Goal: Information Seeking & Learning: Learn about a topic

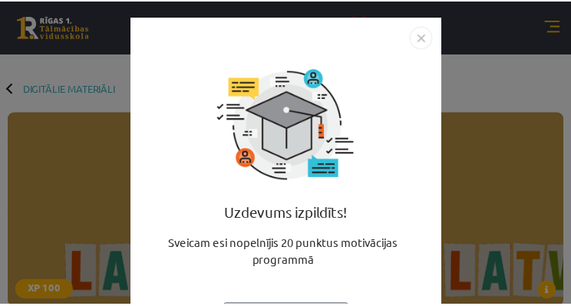
scroll to position [509, 0]
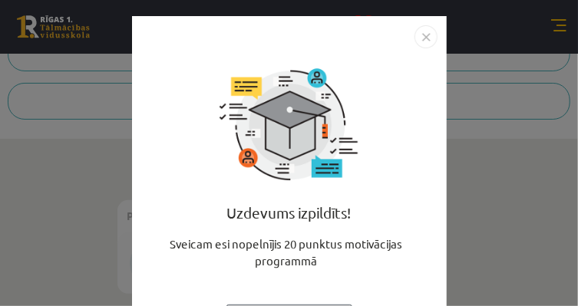
click at [423, 33] on img "Close" at bounding box center [425, 36] width 23 height 23
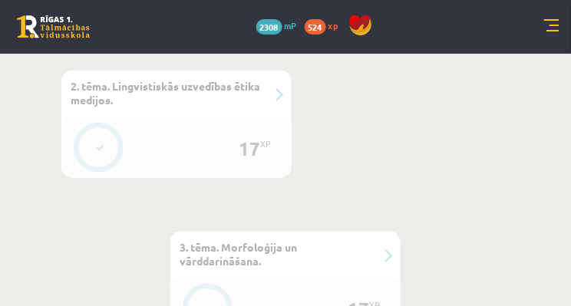
scroll to position [928, 0]
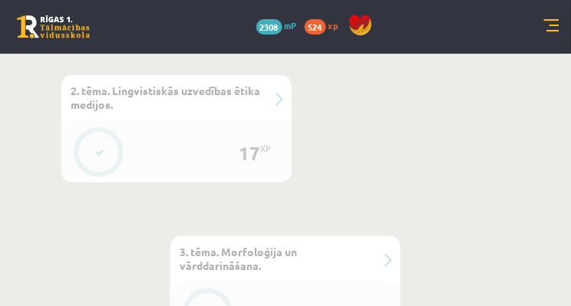
click at [253, 152] on div "17" at bounding box center [249, 154] width 21 height 14
click at [551, 25] on link at bounding box center [551, 26] width 15 height 15
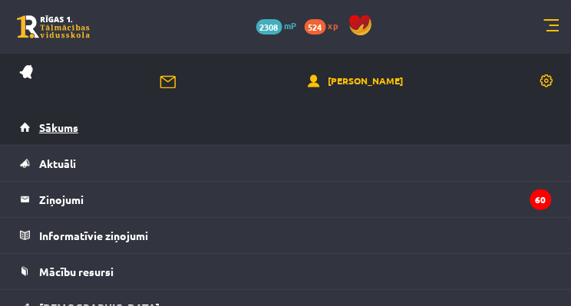
click at [50, 127] on span "Sākums" at bounding box center [58, 127] width 39 height 14
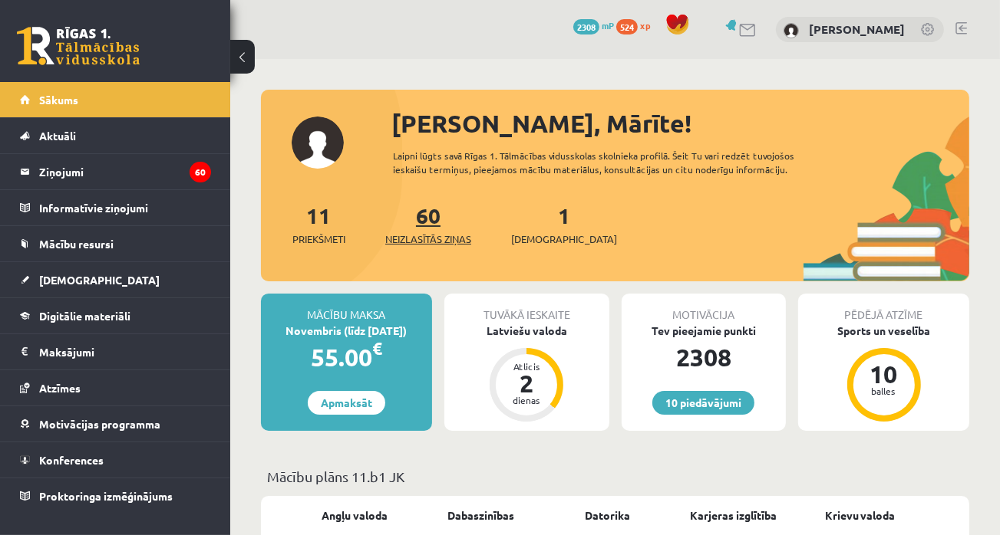
click at [434, 225] on link "60 Neizlasītās ziņas" at bounding box center [428, 224] width 86 height 45
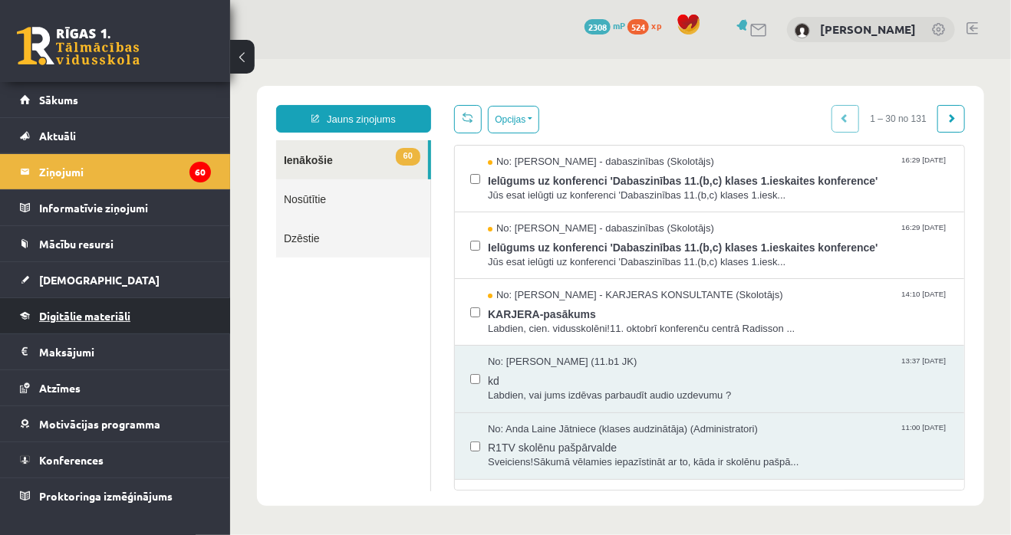
click at [101, 315] on span "Digitālie materiāli" at bounding box center [84, 316] width 91 height 14
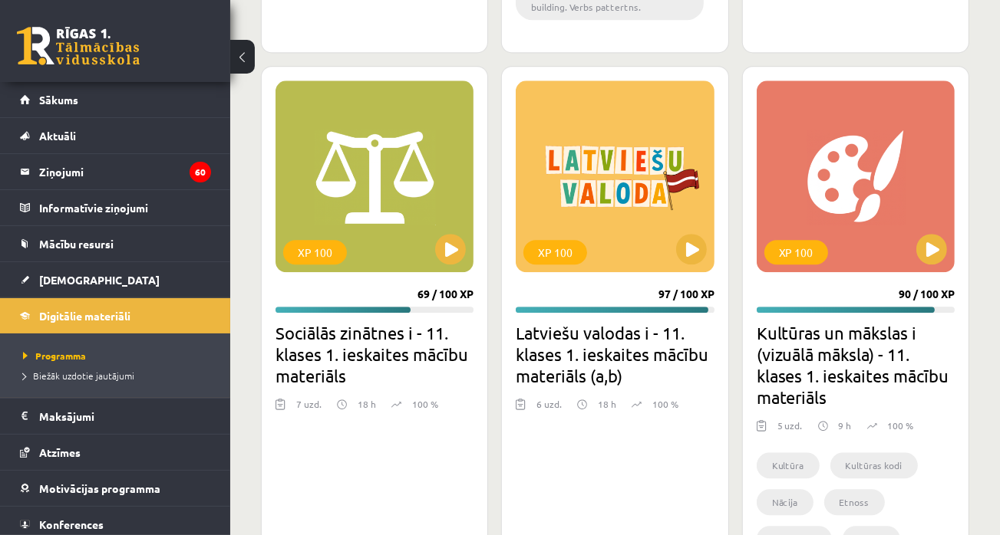
scroll to position [3454, 0]
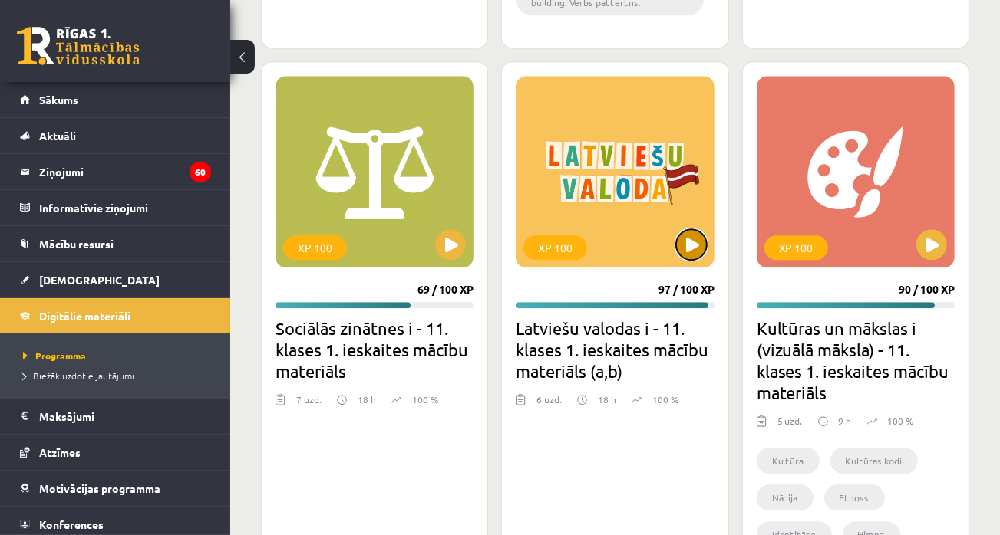
click at [697, 243] on button at bounding box center [691, 244] width 31 height 31
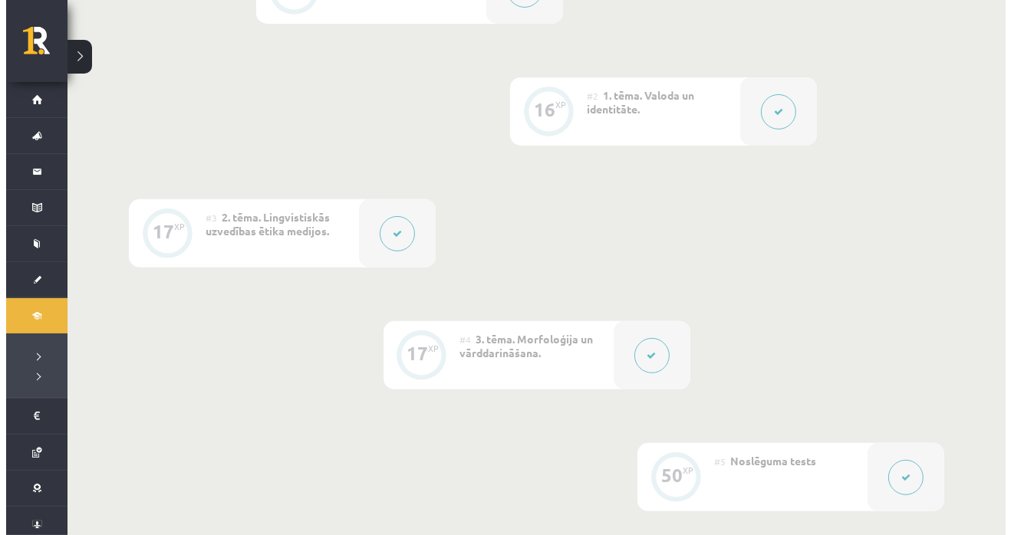
scroll to position [459, 0]
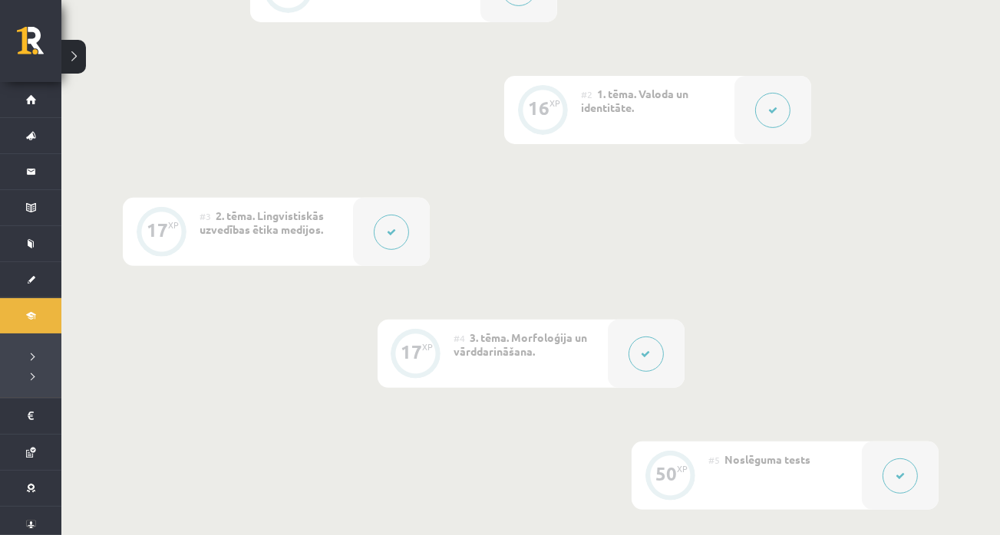
click at [644, 354] on icon at bounding box center [645, 354] width 9 height 9
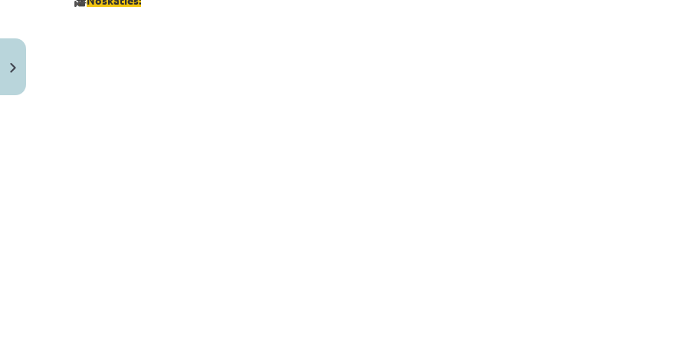
scroll to position [1026, 0]
click at [615, 28] on div "Mācību tēma: Latviešu valodas i - 11. klases 1. ieskaites mācību materiāls (a,b…" at bounding box center [337, 178] width 674 height 357
click at [579, 124] on p at bounding box center [337, 191] width 527 height 280
